Goal: Task Accomplishment & Management: Complete application form

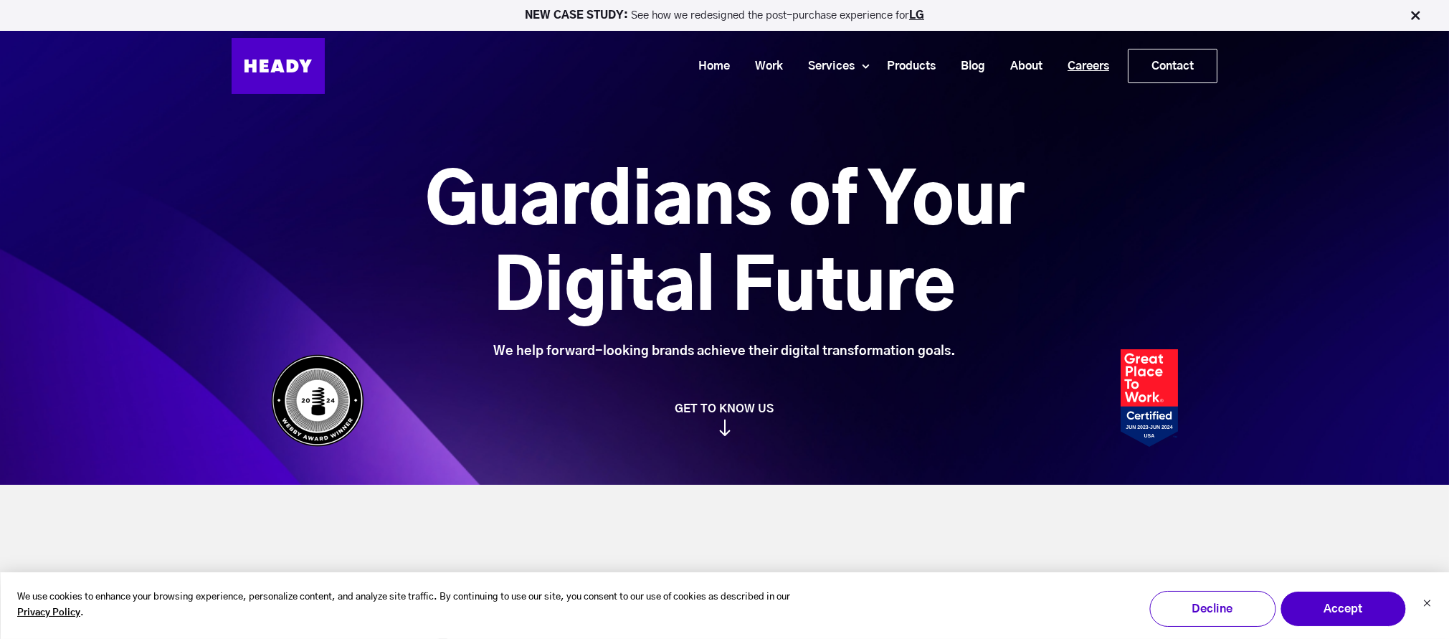
click at [1082, 61] on link "Careers" at bounding box center [1082, 66] width 67 height 27
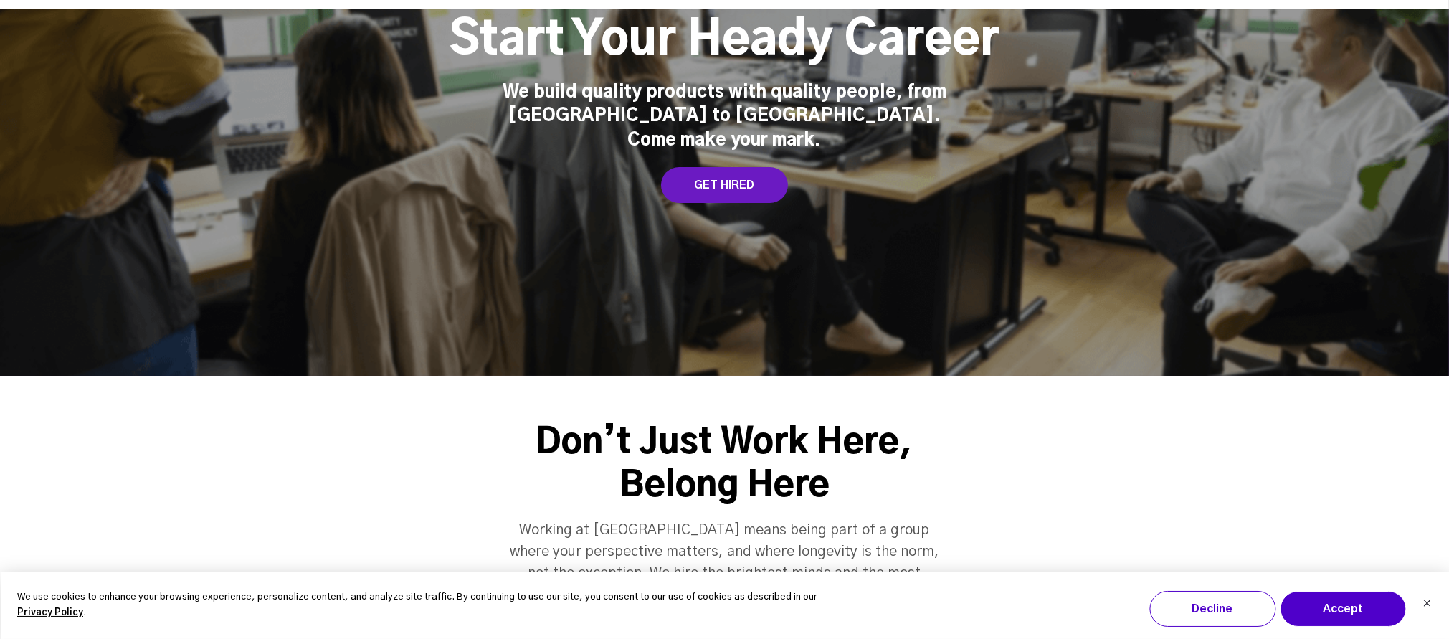
scroll to position [213, 0]
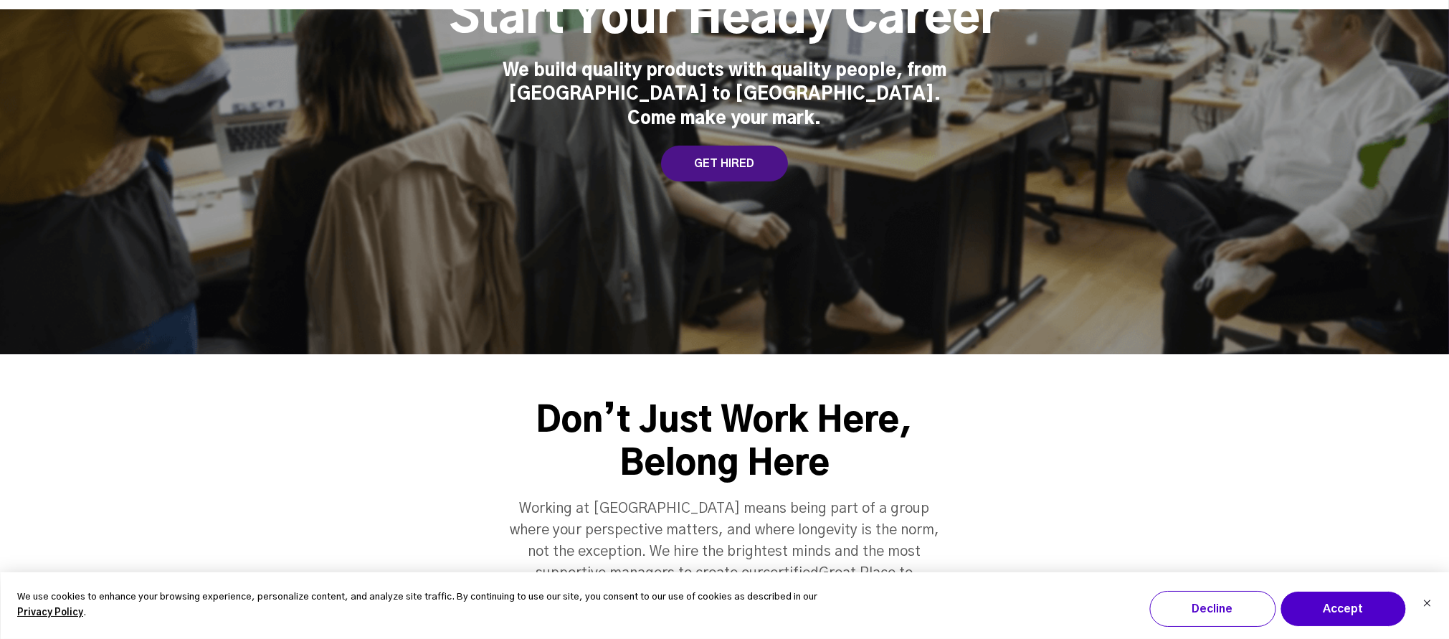
click at [723, 153] on div "GET HIRED" at bounding box center [724, 164] width 127 height 36
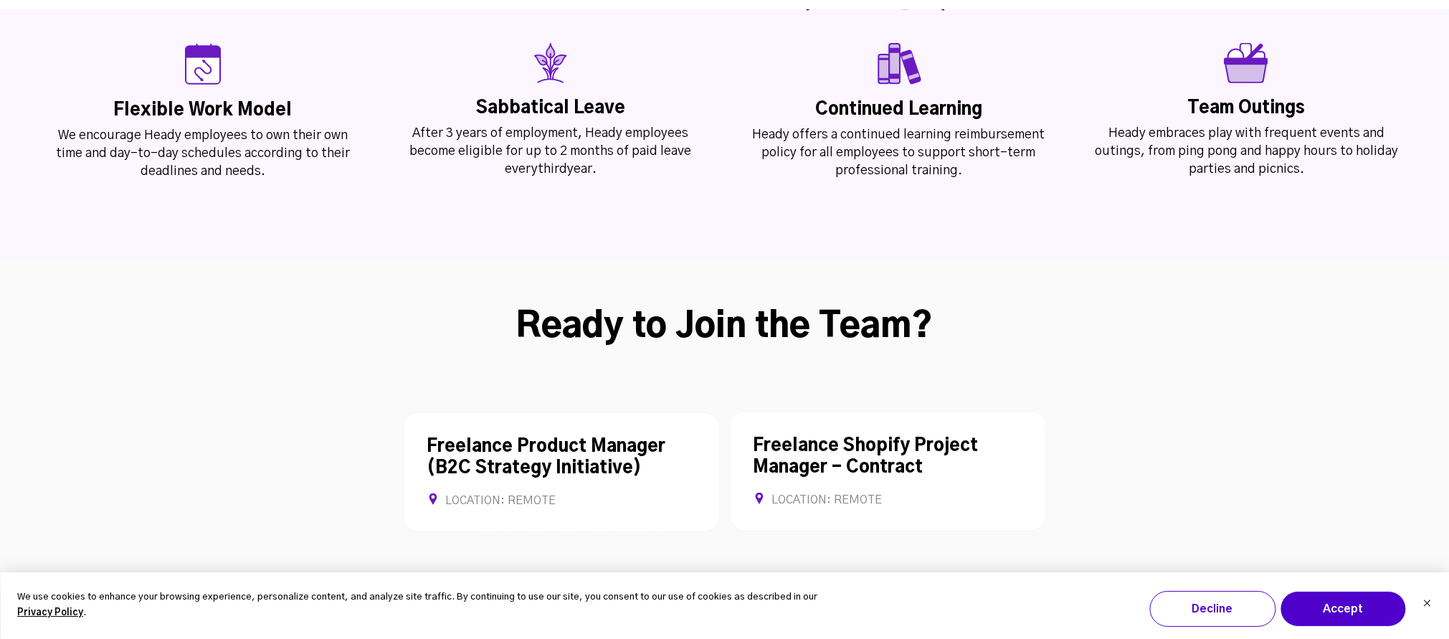
scroll to position [3709, 0]
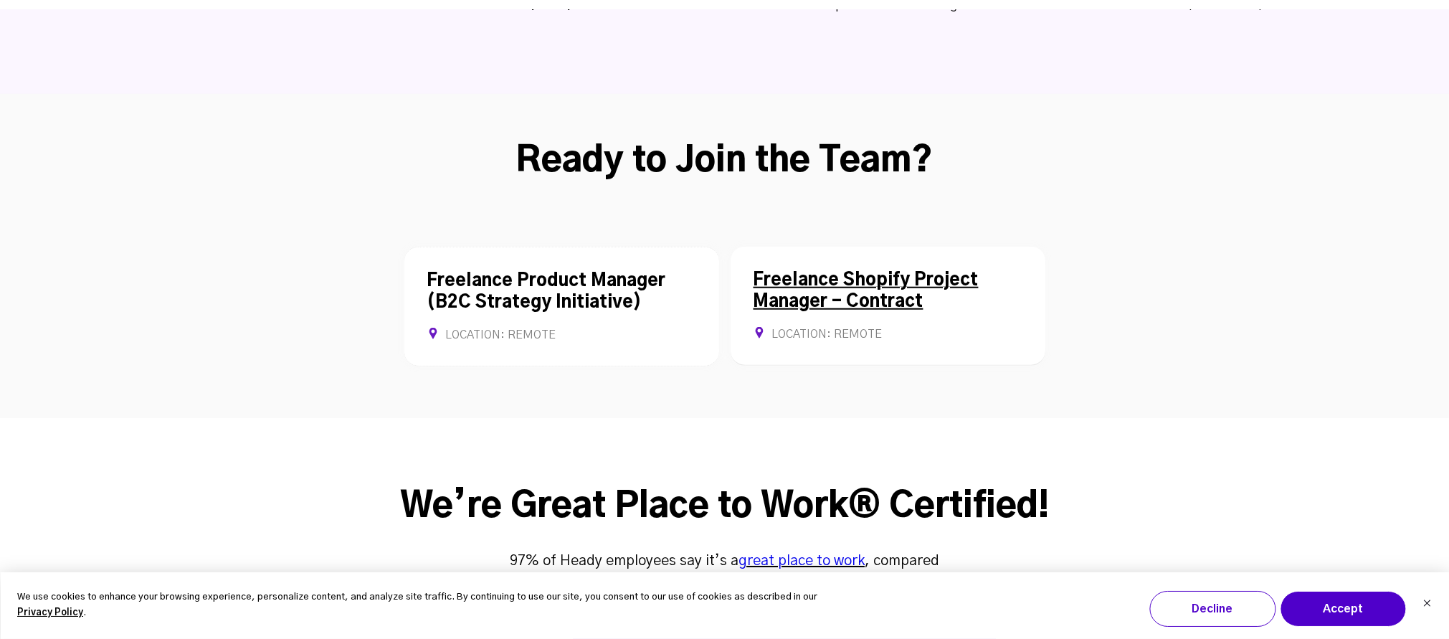
click at [832, 272] on link "Freelance Shopify Project Manager - Contract" at bounding box center [865, 291] width 225 height 39
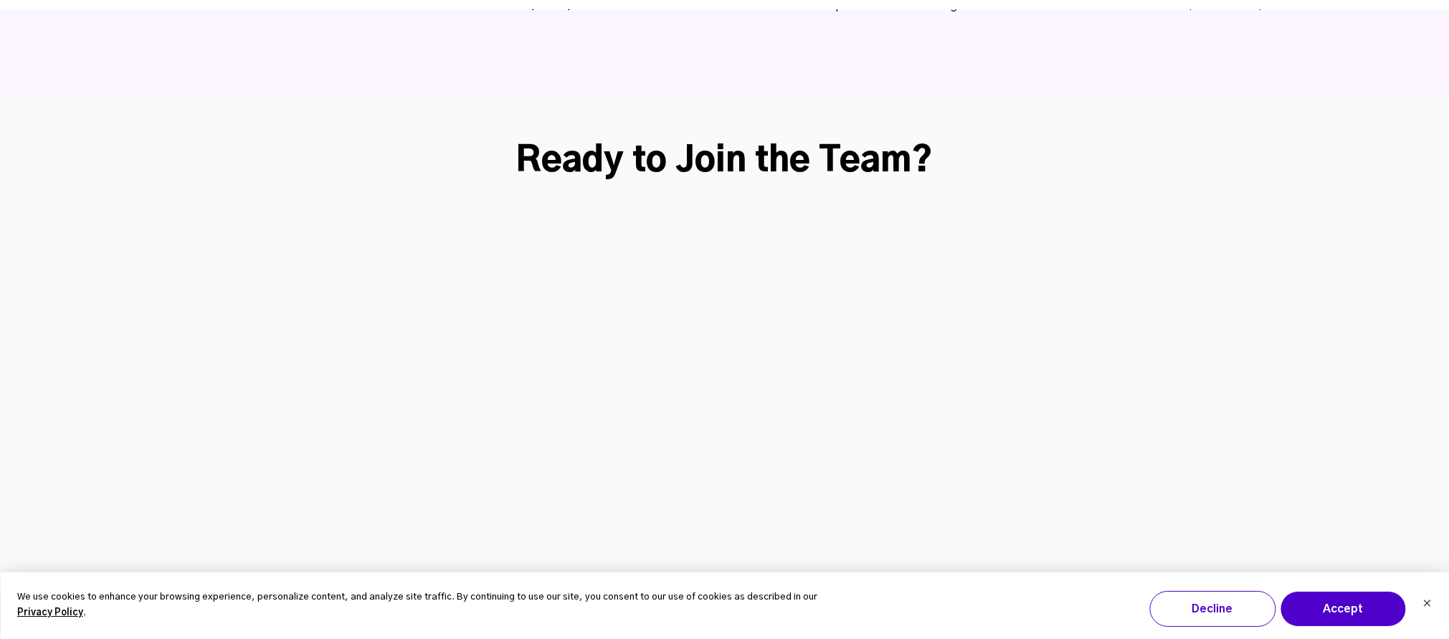
scroll to position [3798, 0]
